Goal: Task Accomplishment & Management: Complete application form

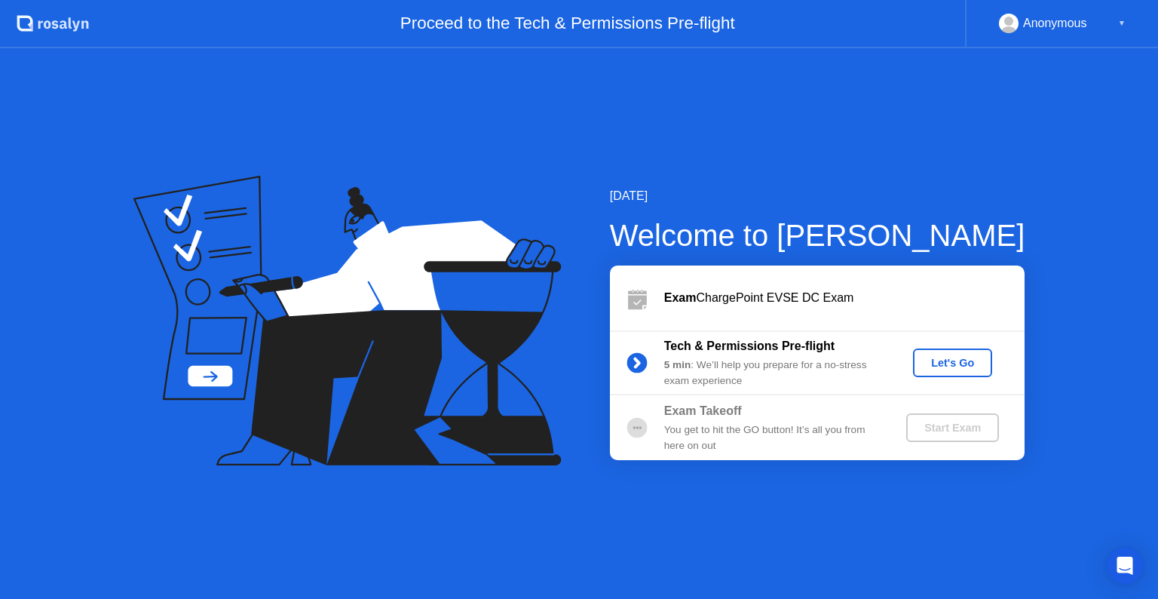
click at [938, 359] on div "Let's Go" at bounding box center [952, 363] width 67 height 12
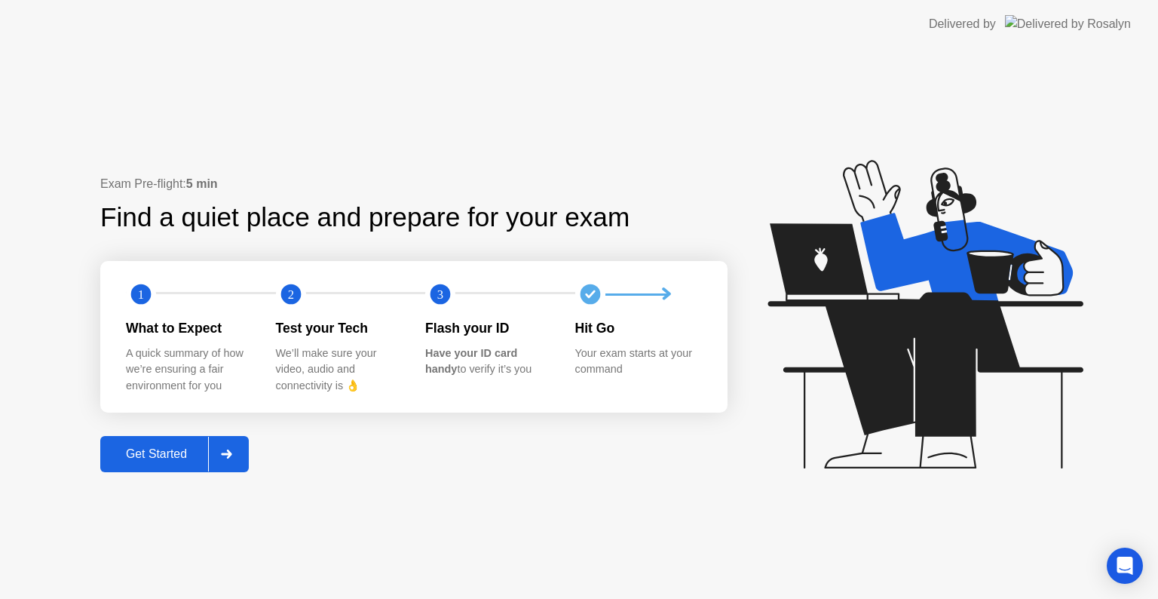
click at [162, 452] on div "Get Started" at bounding box center [156, 454] width 103 height 14
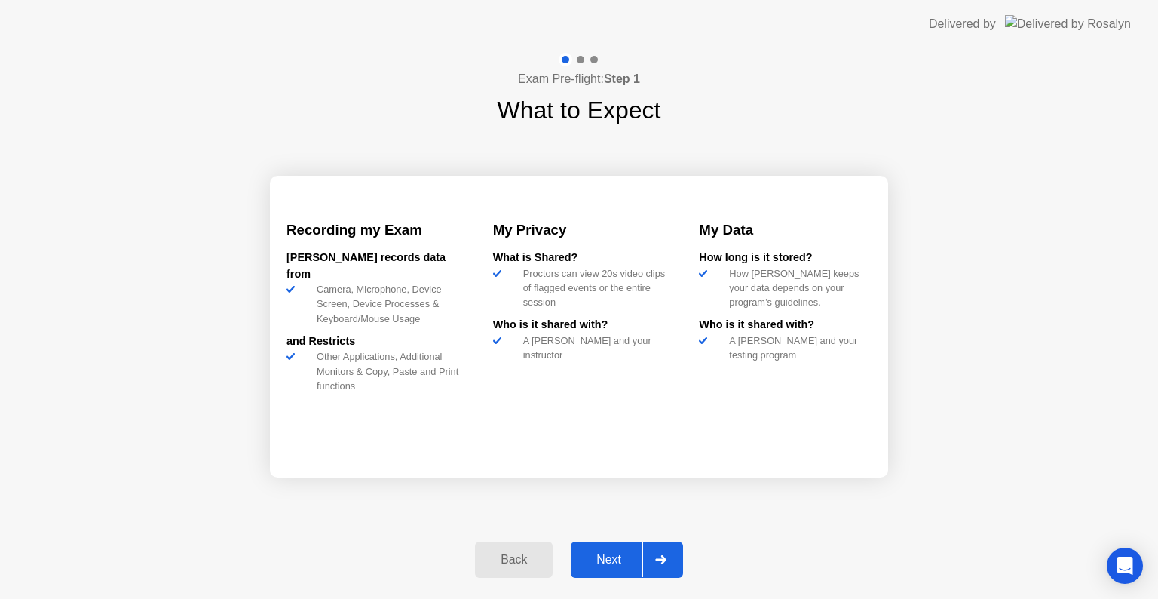
click at [594, 549] on button "Next" at bounding box center [627, 559] width 112 height 36
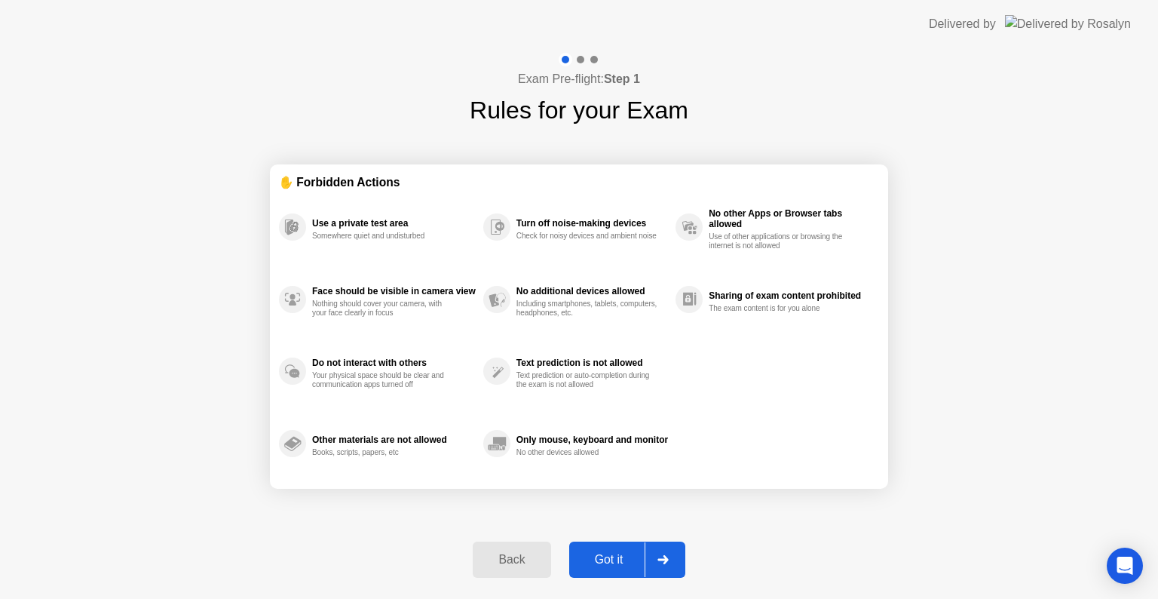
click at [609, 560] on div "Got it" at bounding box center [609, 560] width 71 height 14
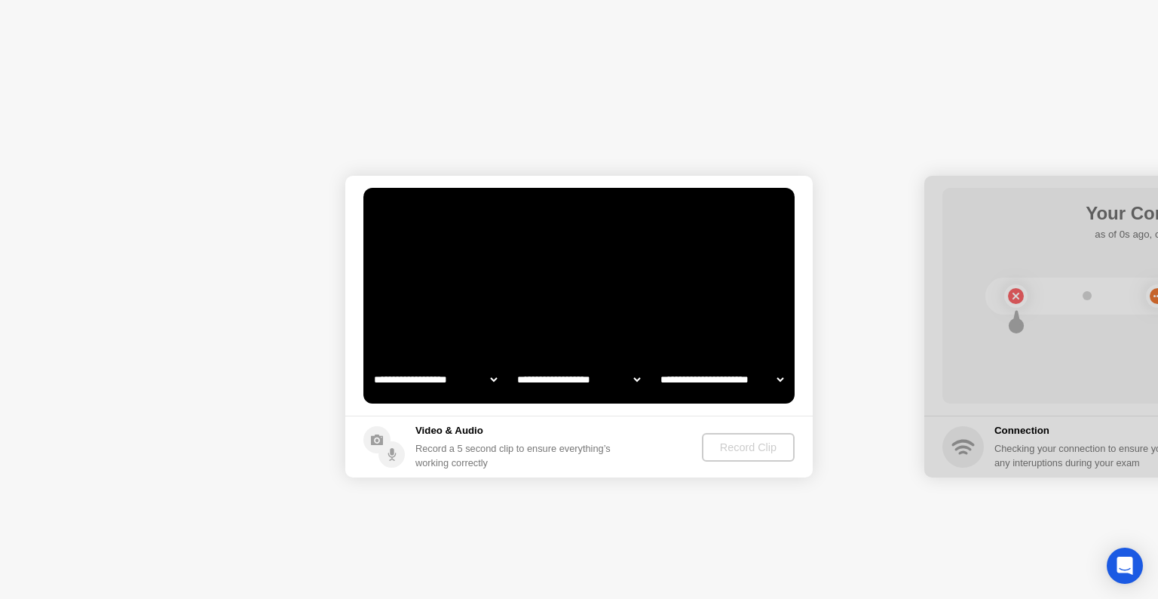
select select "**********"
select select "*******"
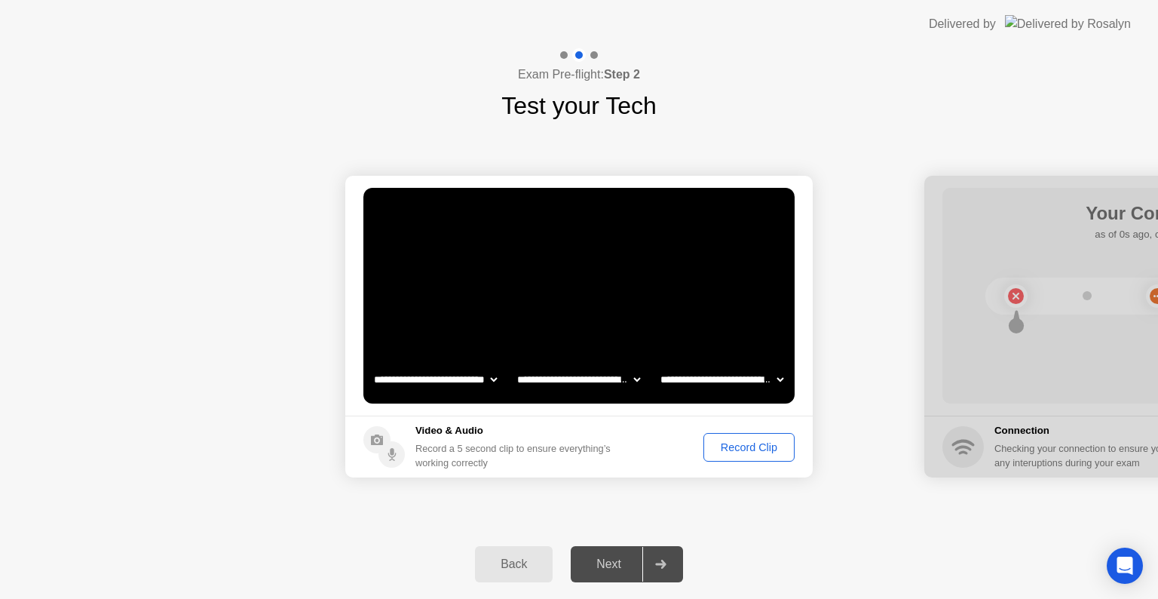
click at [760, 446] on div "Record Clip" at bounding box center [749, 447] width 81 height 12
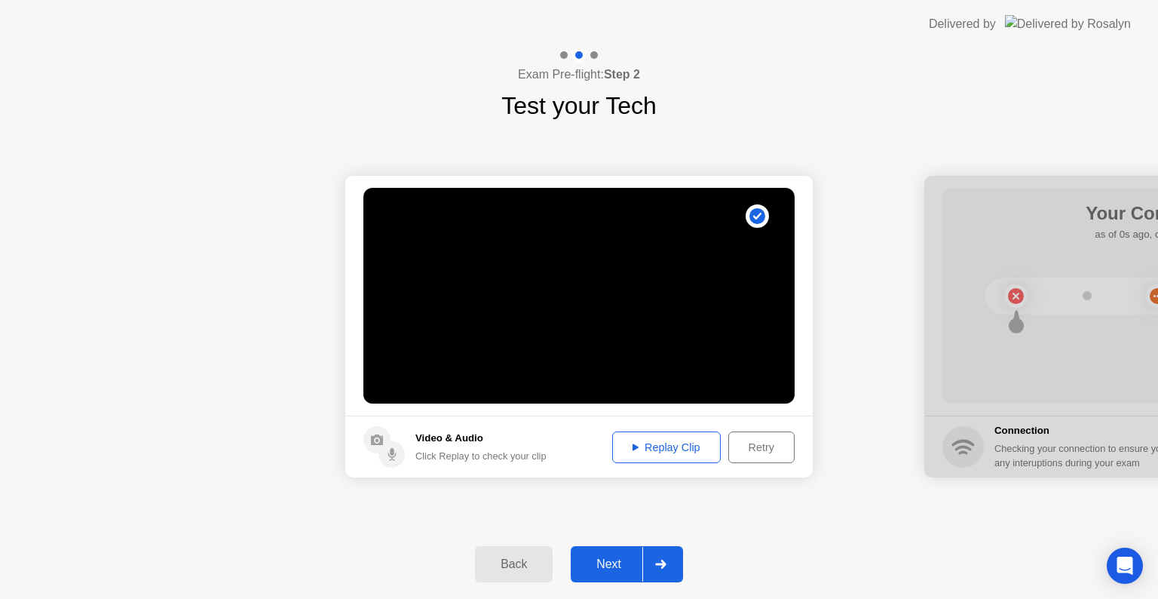
click at [614, 560] on div "Next" at bounding box center [608, 564] width 67 height 14
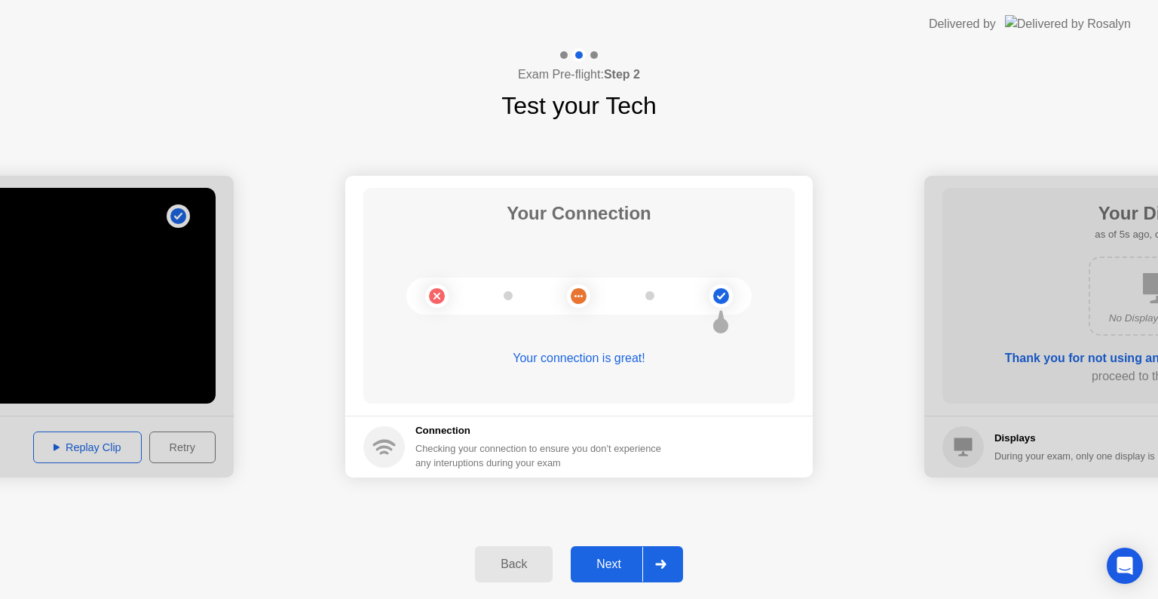
click at [614, 560] on div "Next" at bounding box center [608, 564] width 67 height 14
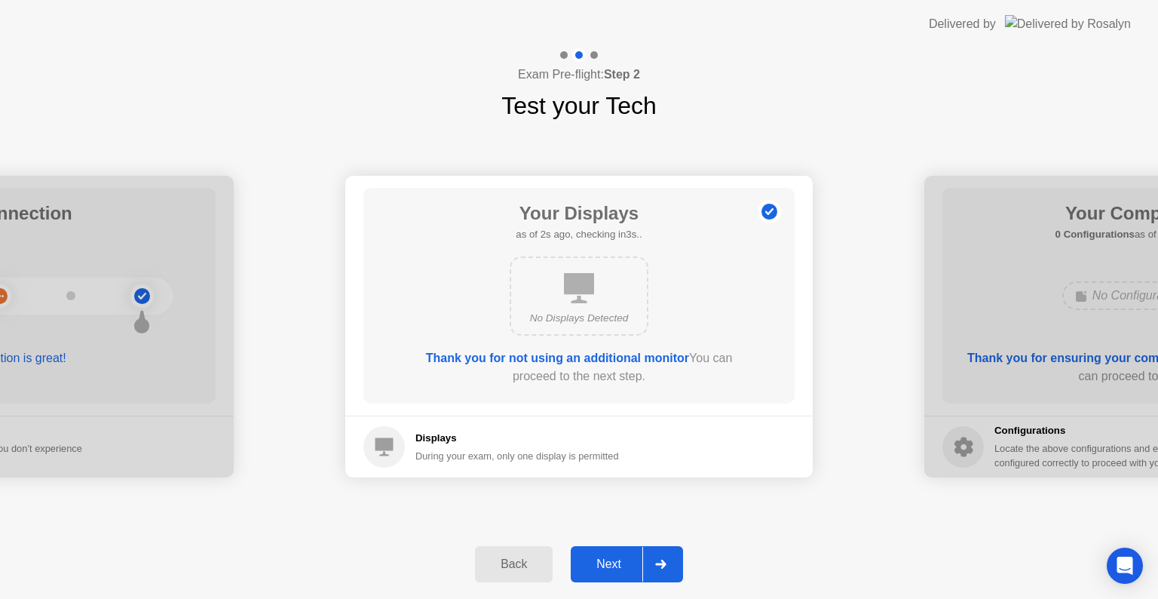
click at [614, 560] on div "Next" at bounding box center [608, 564] width 67 height 14
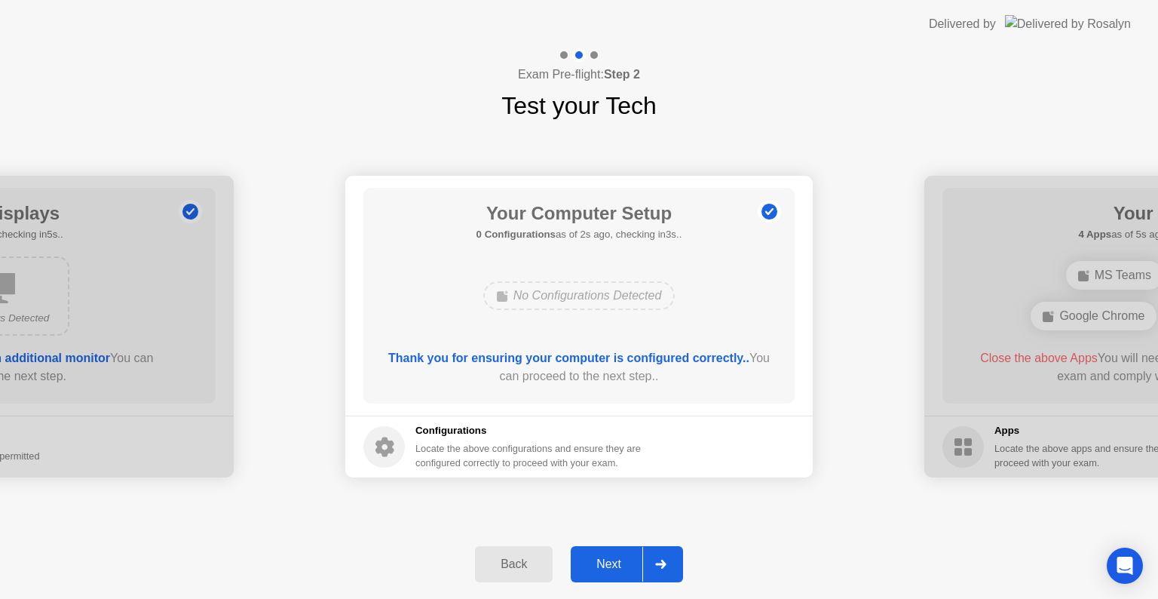
click at [614, 560] on div "Next" at bounding box center [608, 564] width 67 height 14
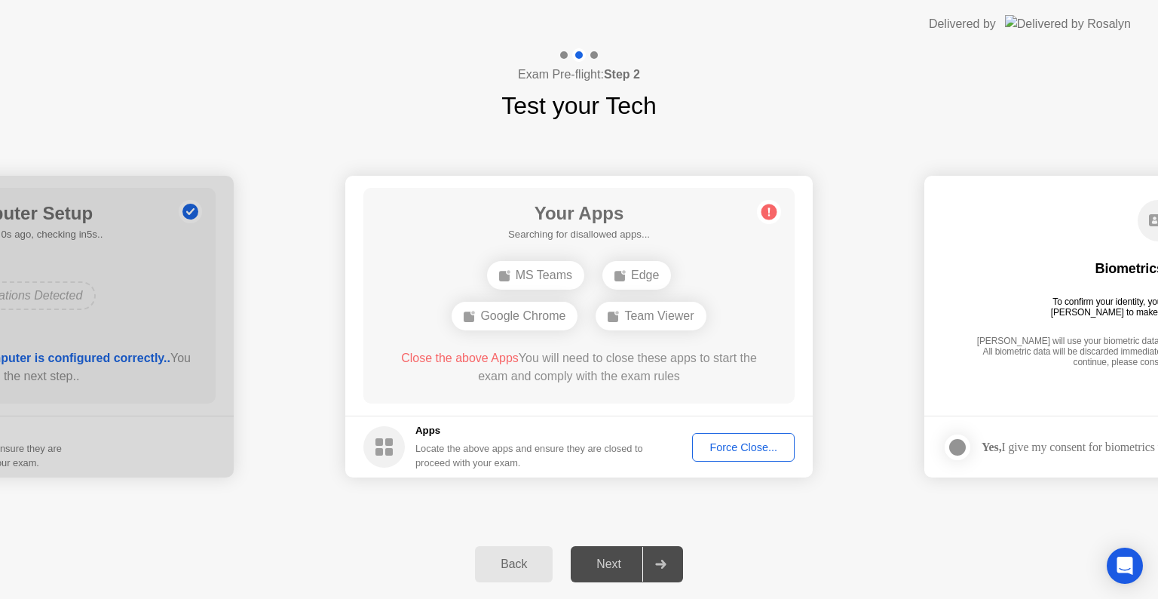
click at [722, 441] on div "Force Close..." at bounding box center [743, 447] width 92 height 12
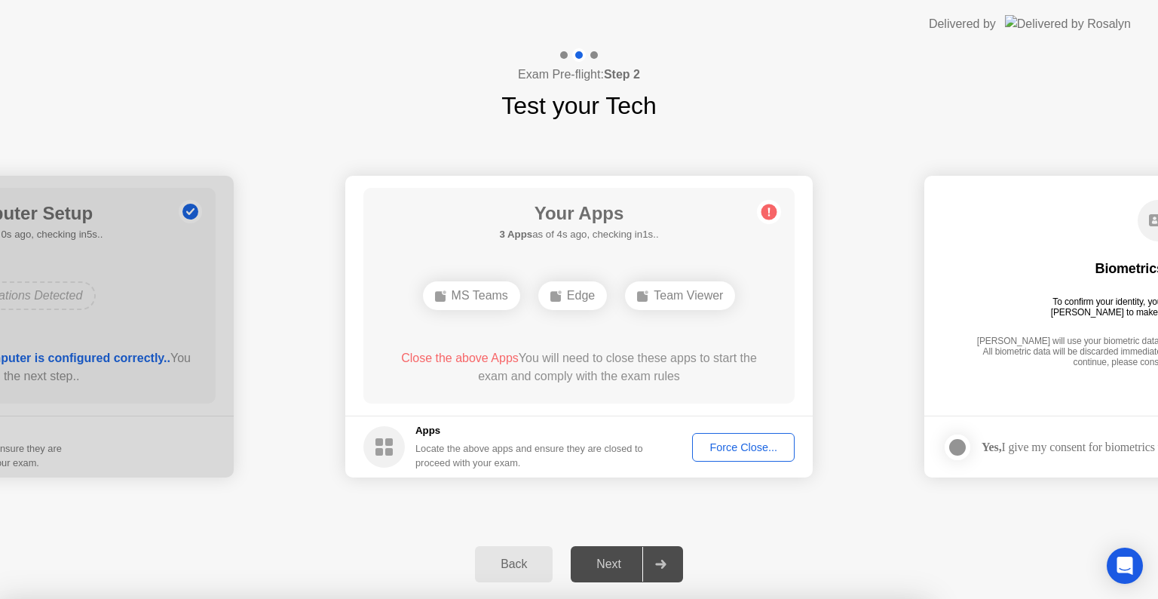
click at [848, 598] on div at bounding box center [579, 599] width 1158 height 0
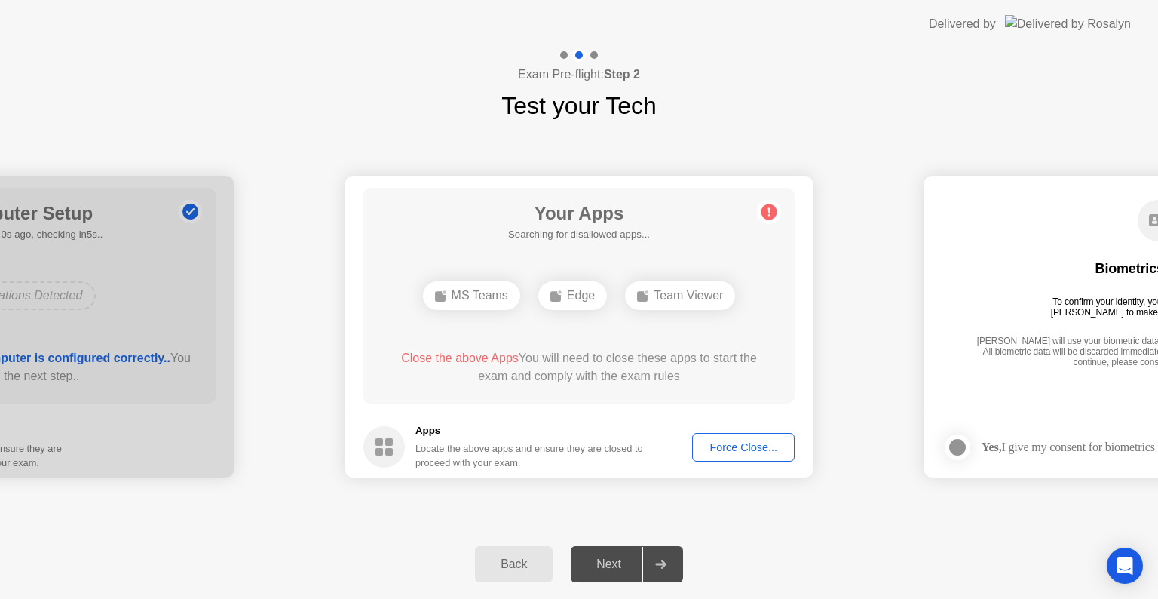
click at [717, 441] on div "Force Close..." at bounding box center [743, 447] width 92 height 12
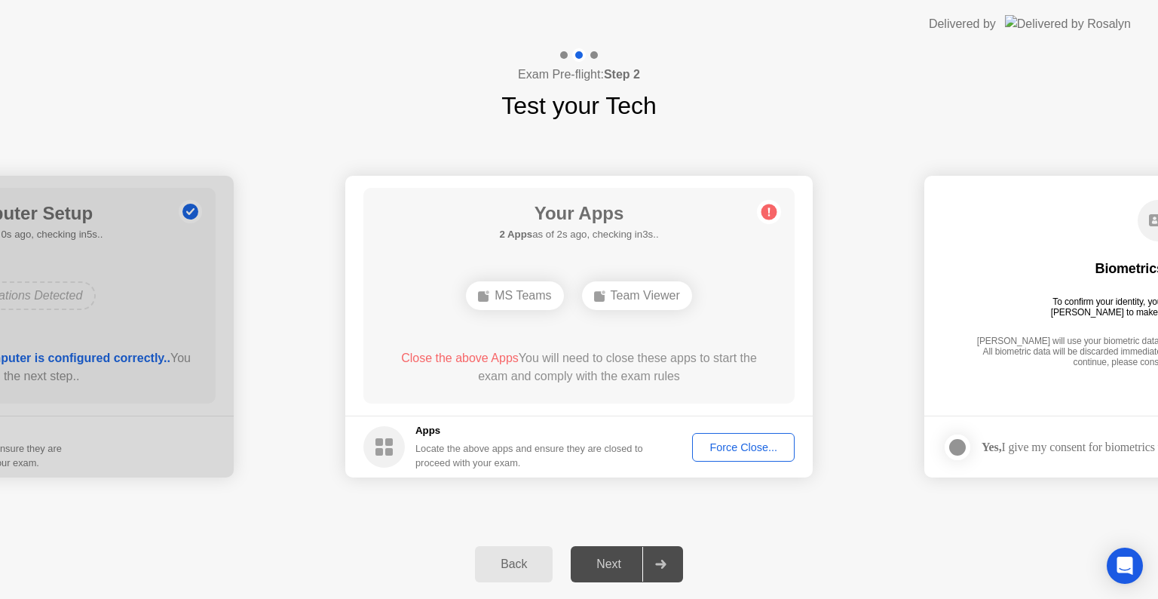
click at [736, 446] on div "Force Close..." at bounding box center [743, 447] width 92 height 12
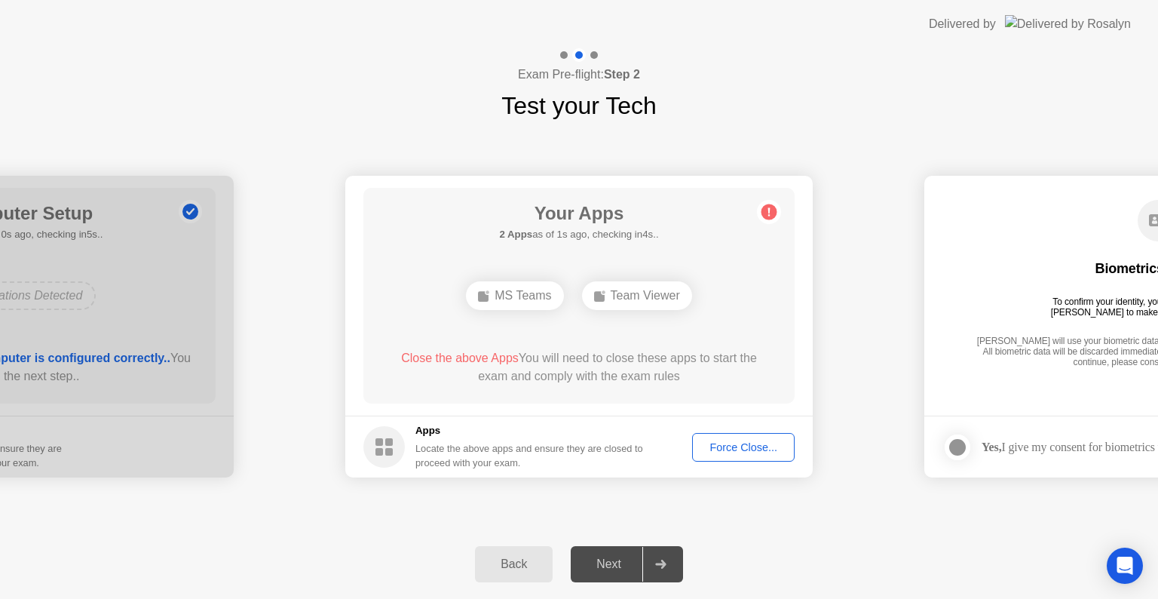
click at [769, 452] on div "Force Close..." at bounding box center [743, 447] width 92 height 12
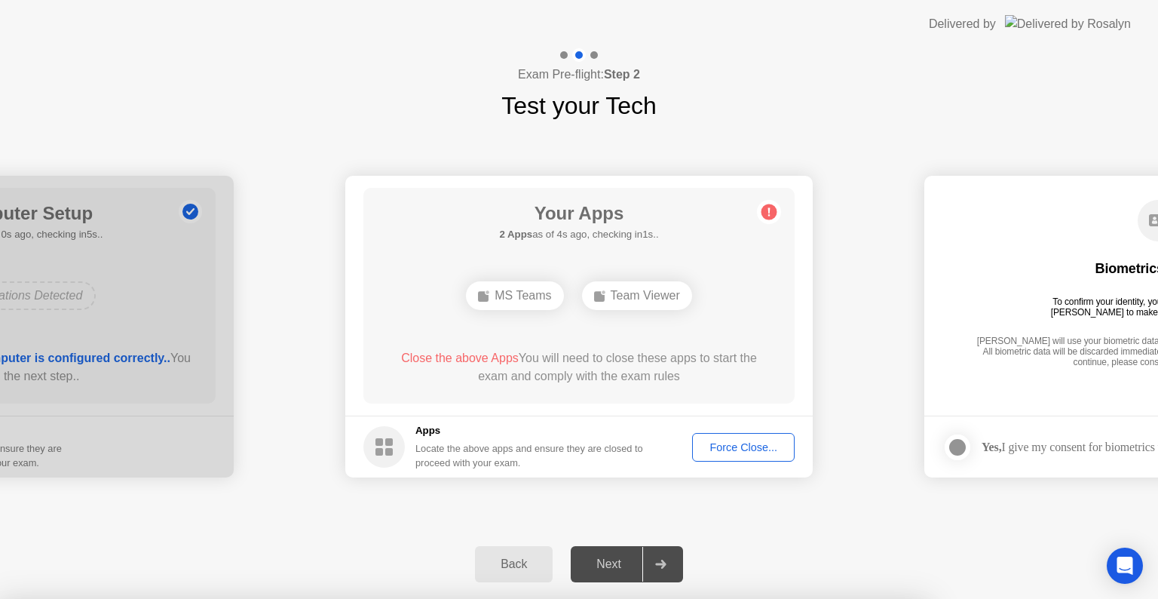
click at [904, 598] on div at bounding box center [579, 599] width 1158 height 0
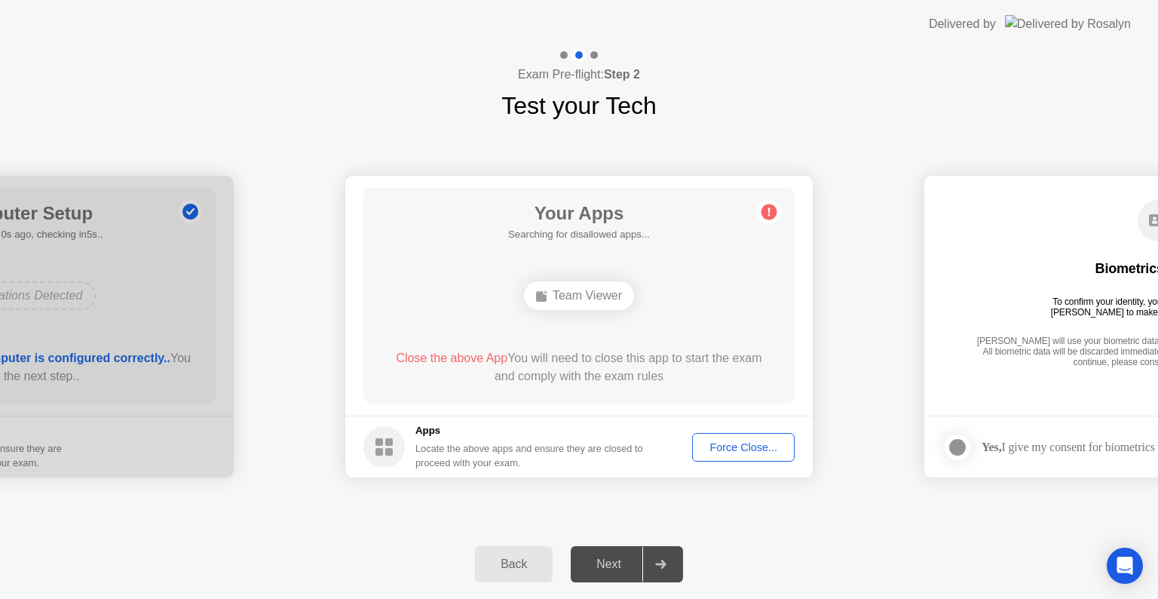
click at [721, 449] on div "Force Close..." at bounding box center [743, 447] width 92 height 12
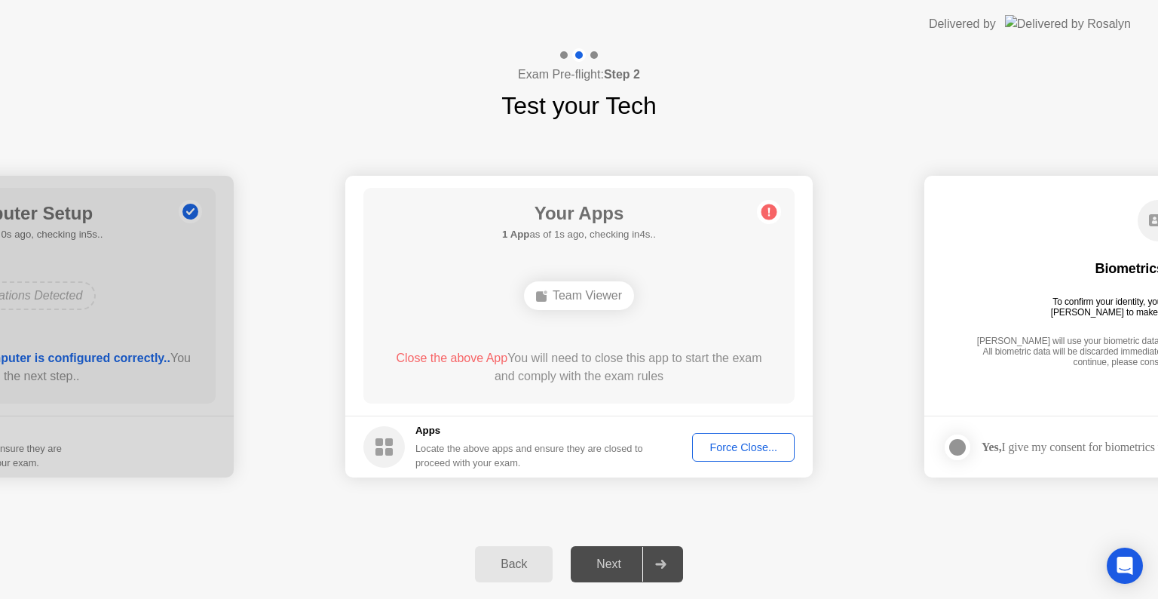
click at [562, 293] on div "Team Viewer" at bounding box center [579, 295] width 110 height 29
click at [700, 453] on div "Force Close..." at bounding box center [743, 447] width 92 height 12
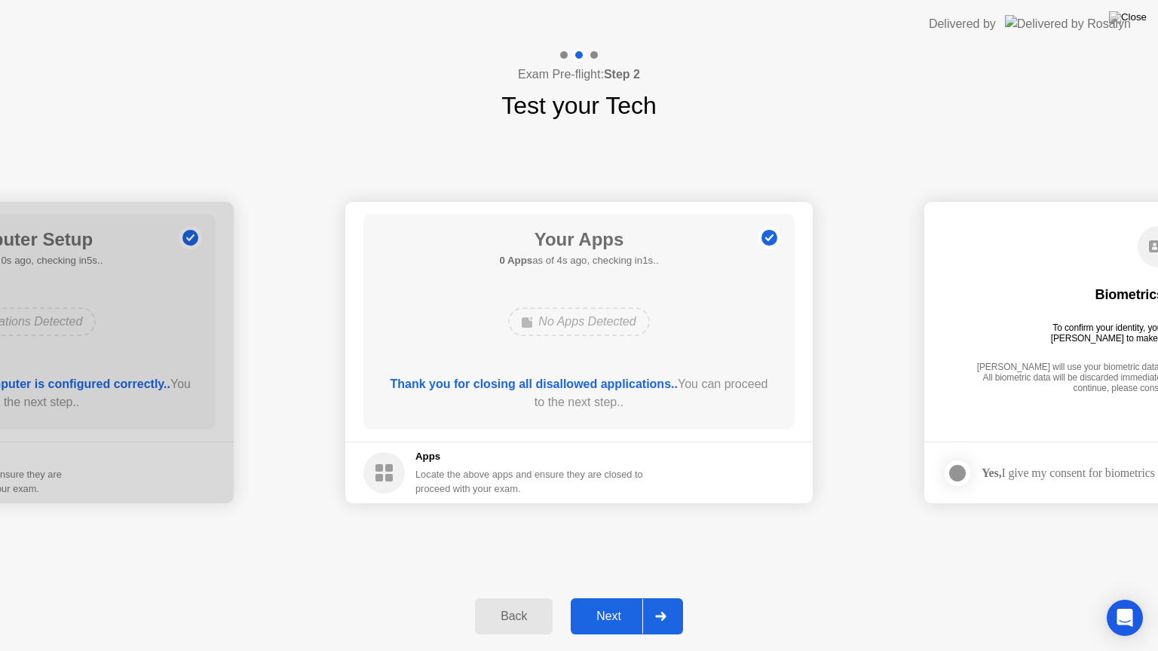
click at [600, 598] on div "Next" at bounding box center [608, 617] width 67 height 14
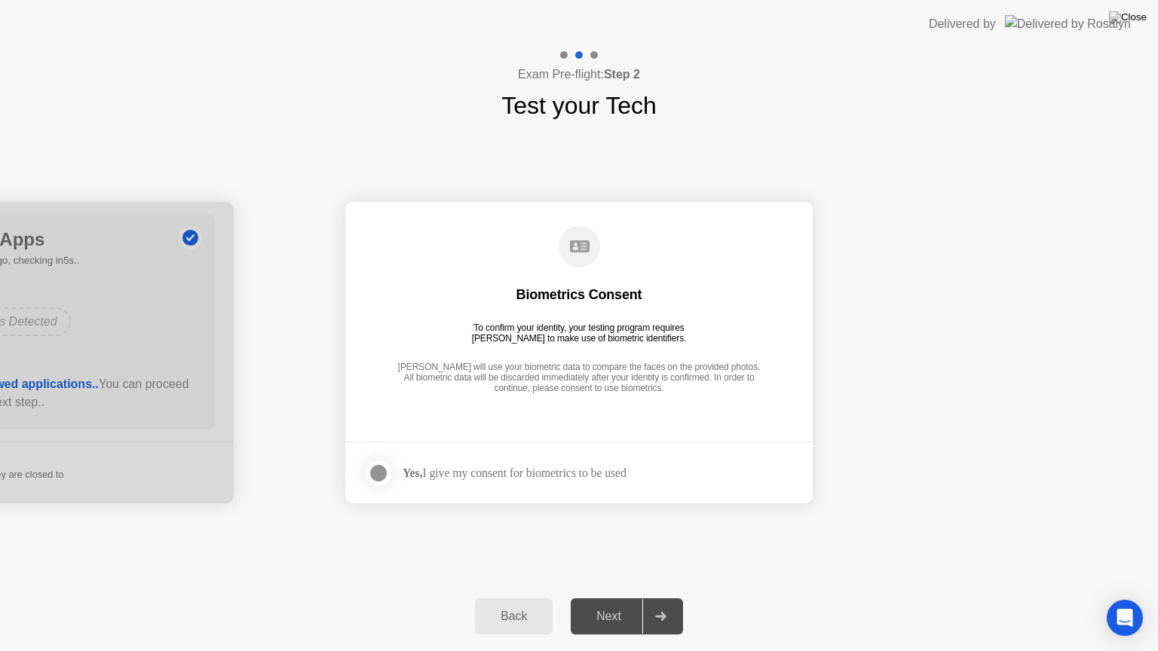
click at [565, 476] on div "Yes, I give my consent for biometrics to be used" at bounding box center [515, 473] width 224 height 14
click at [386, 469] on div at bounding box center [378, 473] width 18 height 18
click at [612, 598] on div "Next" at bounding box center [608, 617] width 67 height 14
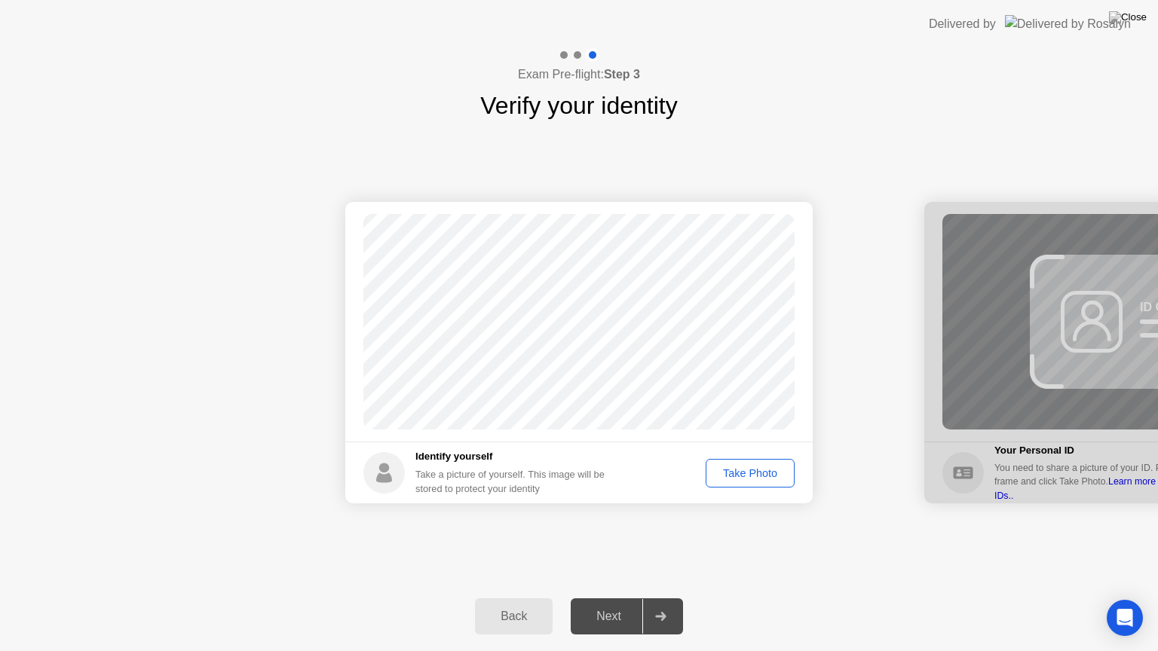
click at [729, 479] on div "Take Photo" at bounding box center [750, 473] width 78 height 12
click at [615, 598] on div "Next" at bounding box center [608, 617] width 67 height 14
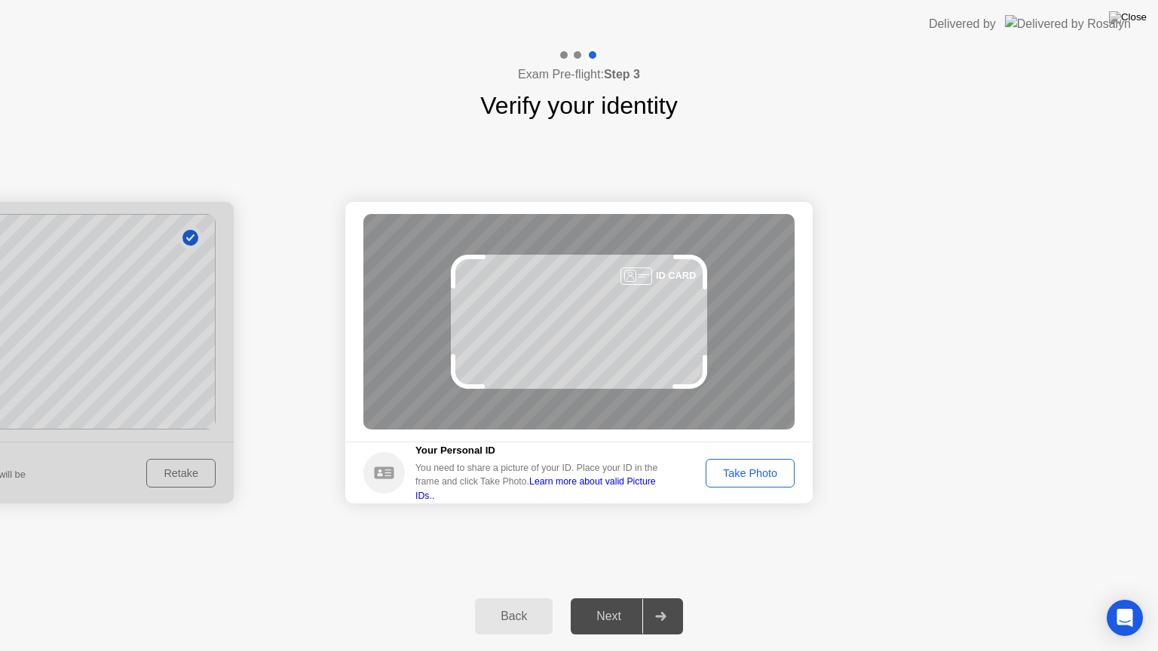
click at [737, 467] on div "Take Photo" at bounding box center [750, 473] width 78 height 12
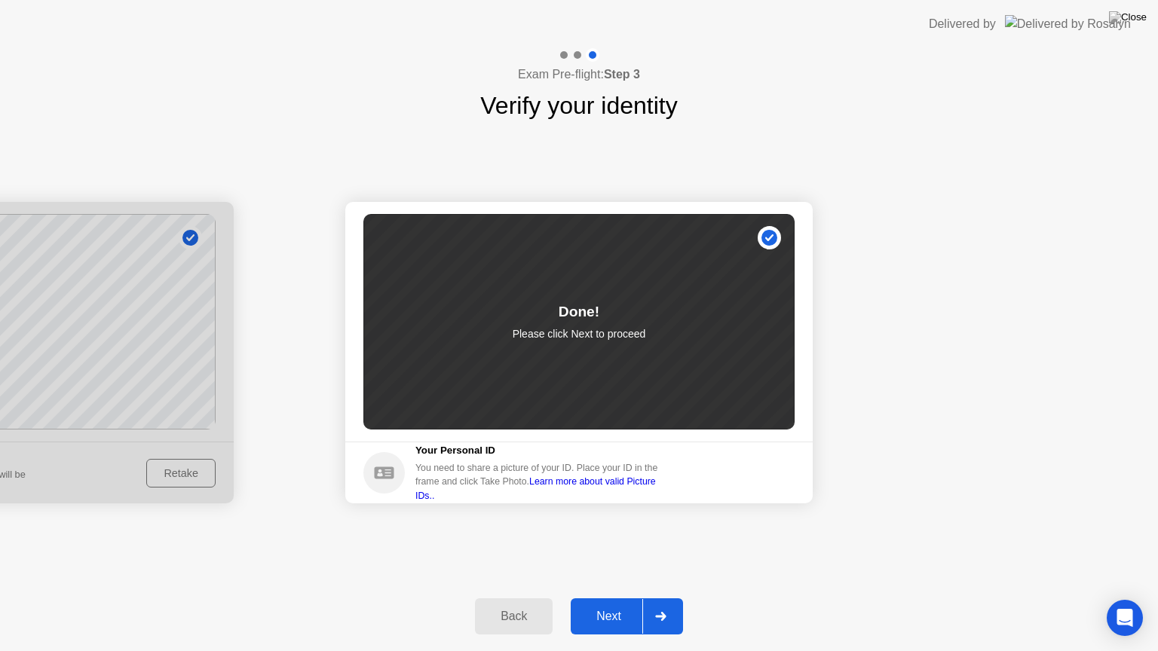
click at [595, 598] on div "Next" at bounding box center [608, 617] width 67 height 14
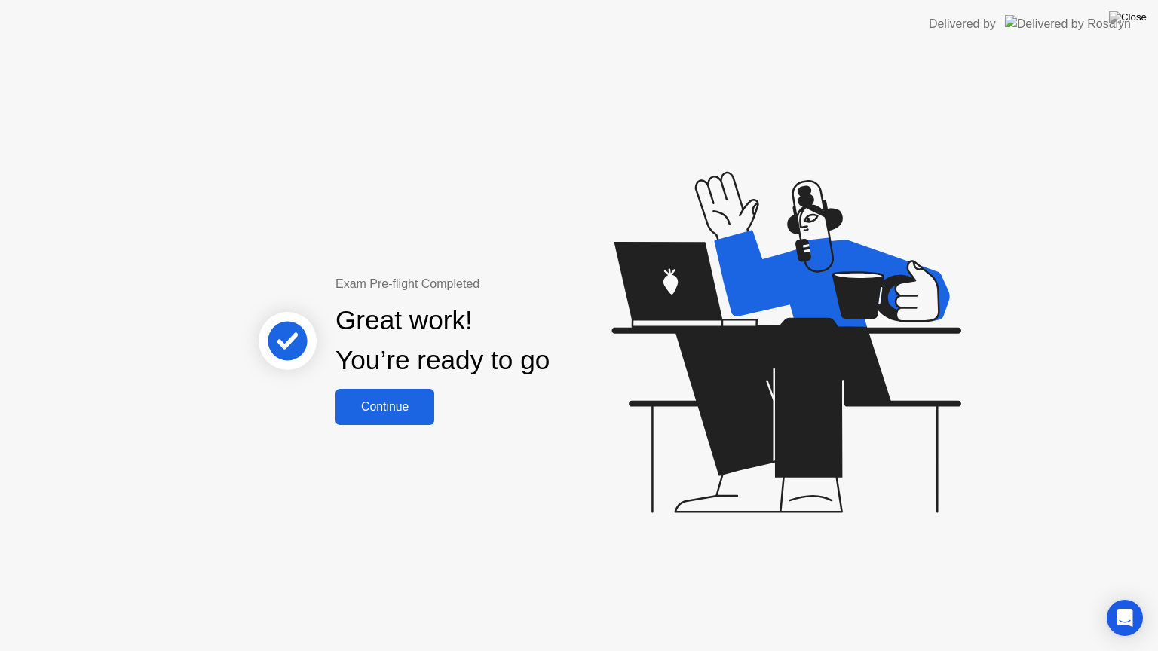
click at [391, 409] on div "Continue" at bounding box center [385, 407] width 90 height 14
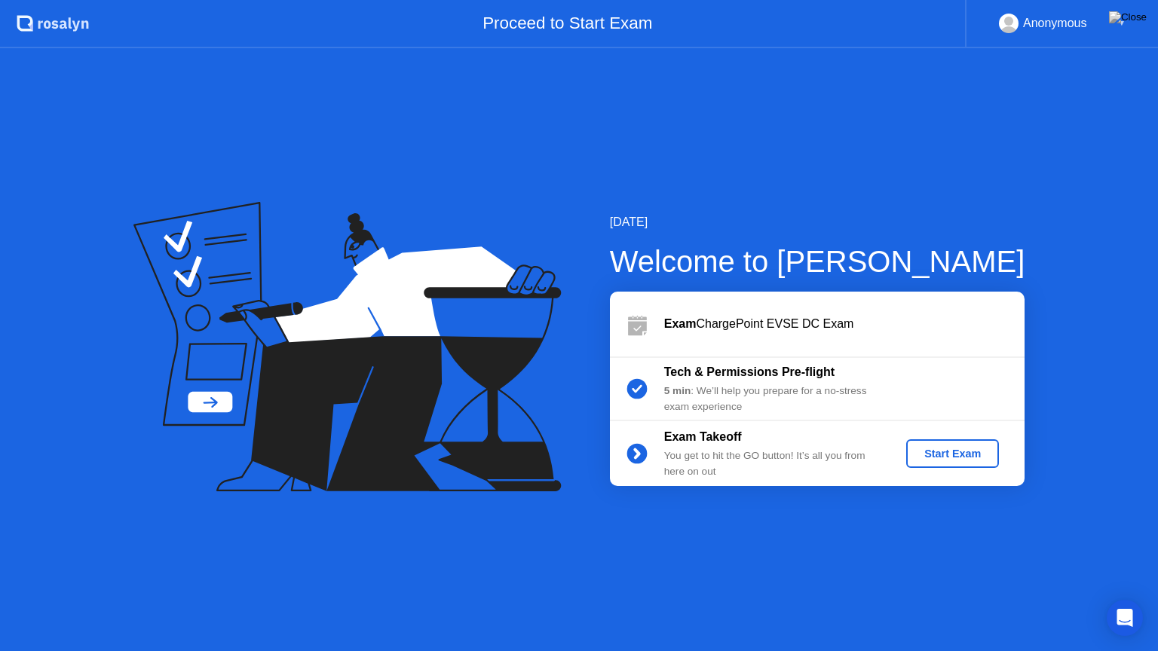
click at [964, 443] on button "Start Exam" at bounding box center [952, 454] width 93 height 29
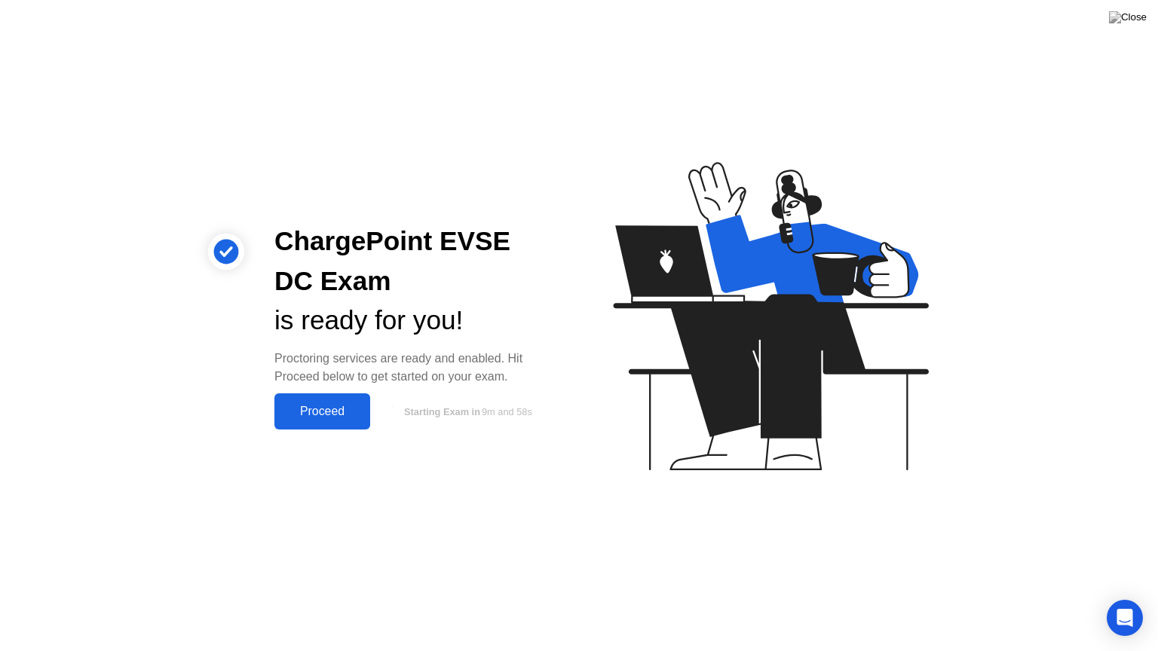
click at [285, 400] on button "Proceed" at bounding box center [322, 412] width 96 height 36
